Goal: Communication & Community: Answer question/provide support

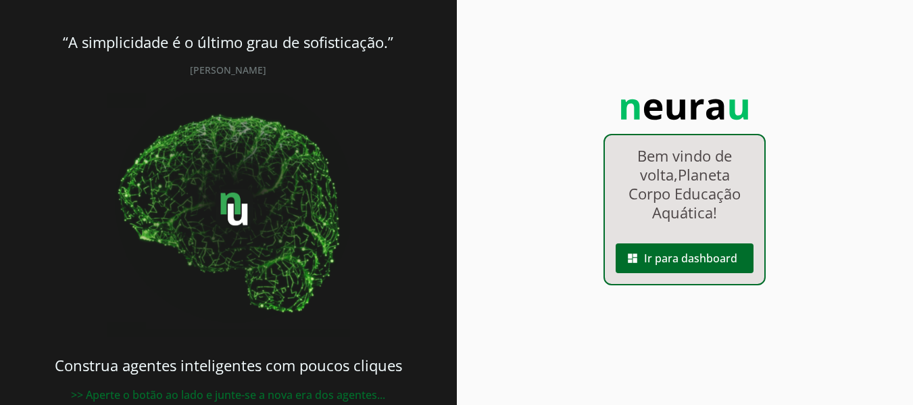
click at [680, 189] on p "Bem vindo de volta, Planeta Corpo Educação Aquática !" at bounding box center [685, 184] width 132 height 76
click at [712, 256] on span at bounding box center [685, 258] width 138 height 32
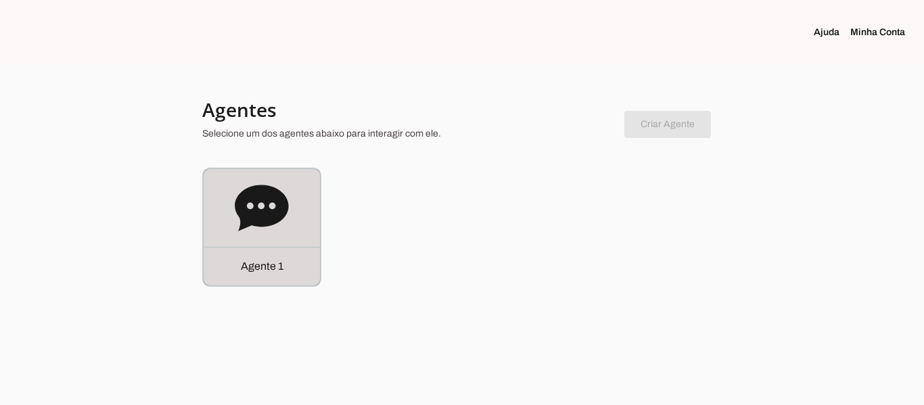
click at [294, 224] on div "Agente 1" at bounding box center [262, 227] width 116 height 116
